Goal: Ask a question

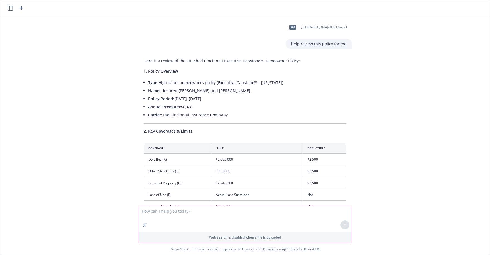
click at [168, 222] on textarea at bounding box center [244, 219] width 213 height 26
